Goal: Check status: Check status

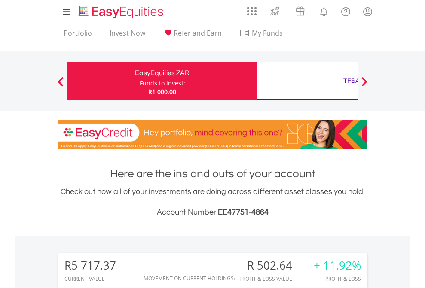
scroll to position [83, 135]
click at [140, 81] on div "Funds to invest:" at bounding box center [163, 83] width 46 height 9
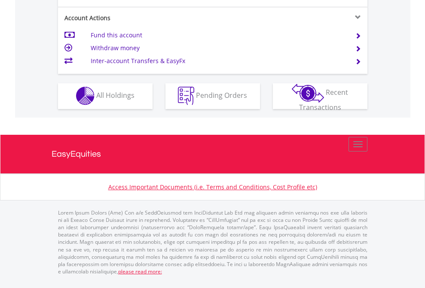
scroll to position [804, 0]
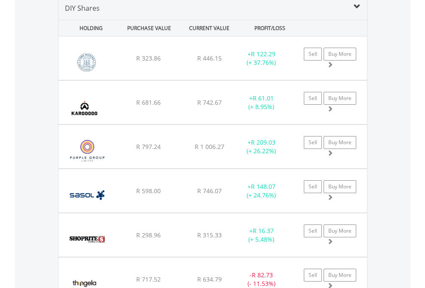
scroll to position [831, 0]
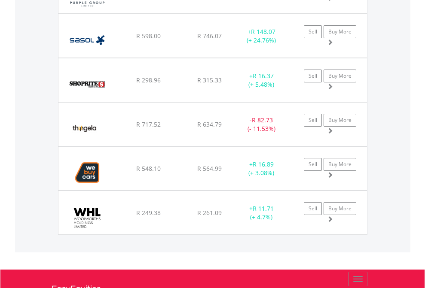
scroll to position [62, 0]
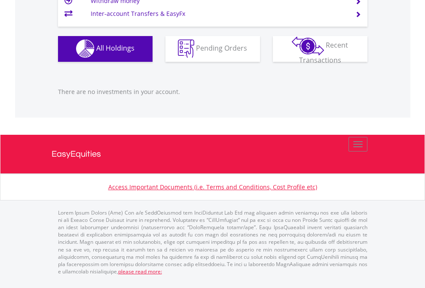
scroll to position [83, 135]
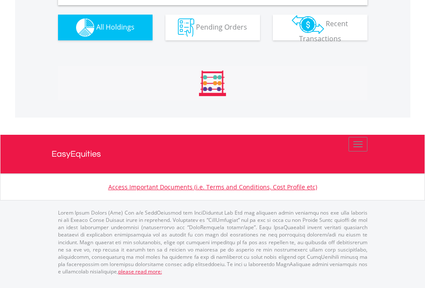
scroll to position [831, 0]
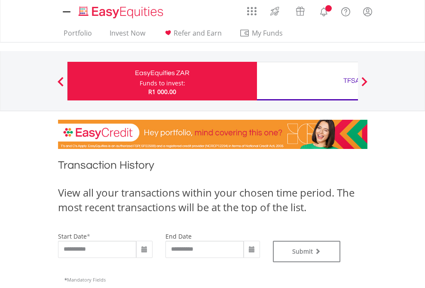
type input "**********"
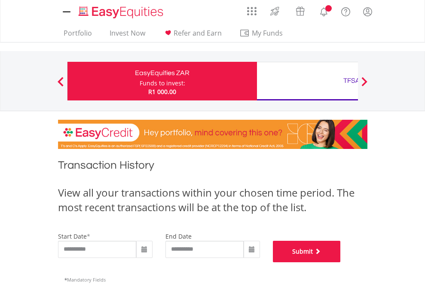
click at [341, 263] on button "Submit" at bounding box center [307, 251] width 68 height 21
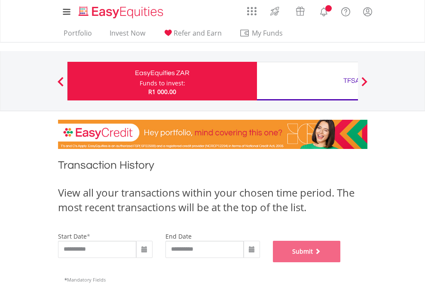
scroll to position [349, 0]
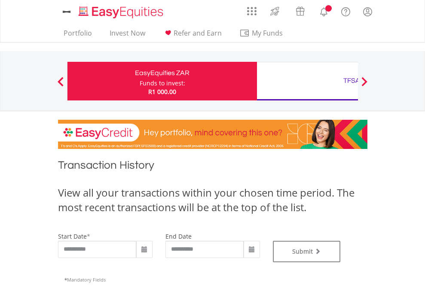
click at [307, 81] on div "TFSA" at bounding box center [351, 81] width 179 height 12
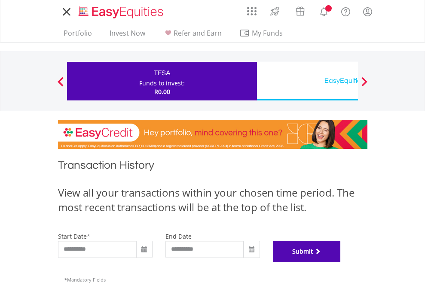
click at [341, 263] on button "Submit" at bounding box center [307, 251] width 68 height 21
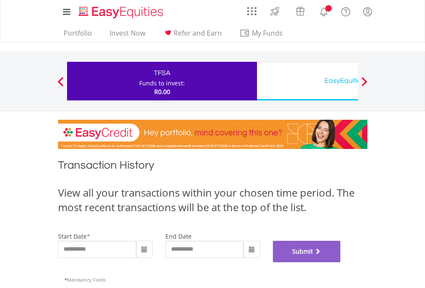
scroll to position [349, 0]
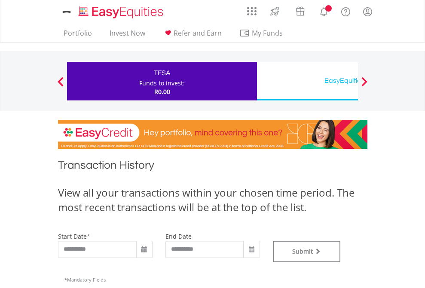
click at [307, 81] on div "EasyEquities USD" at bounding box center [351, 81] width 179 height 12
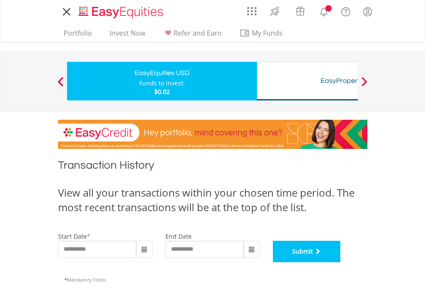
click at [341, 263] on button "Submit" at bounding box center [307, 251] width 68 height 21
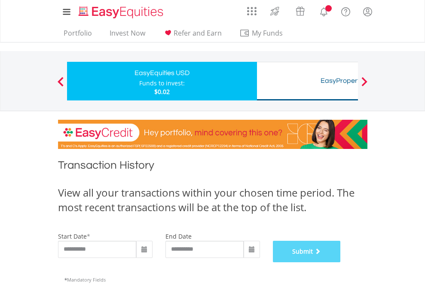
scroll to position [349, 0]
